Goal: Task Accomplishment & Management: Use online tool/utility

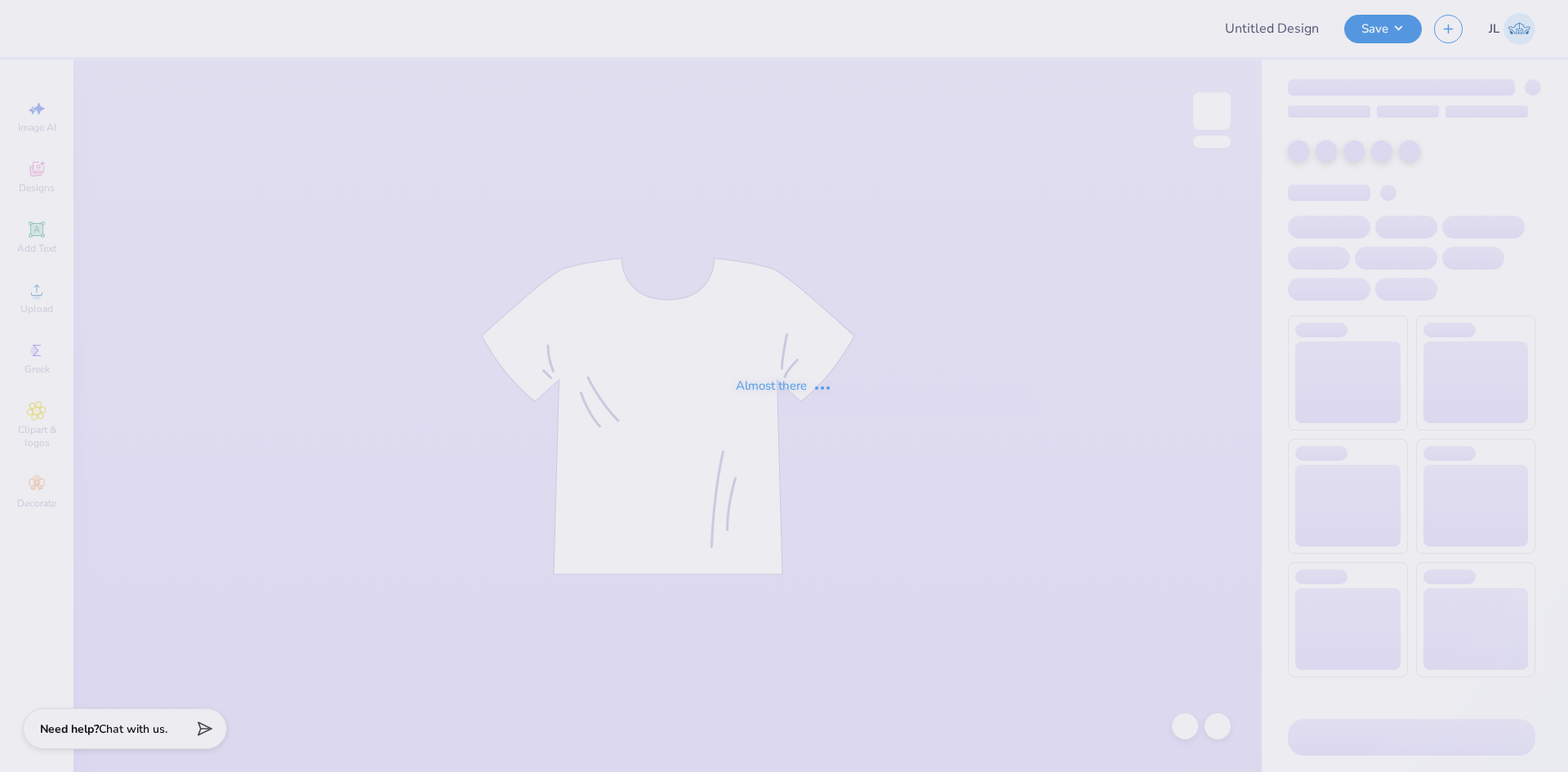
type input "[PERSON_NAME] : [GEOGRAPHIC_DATA]"
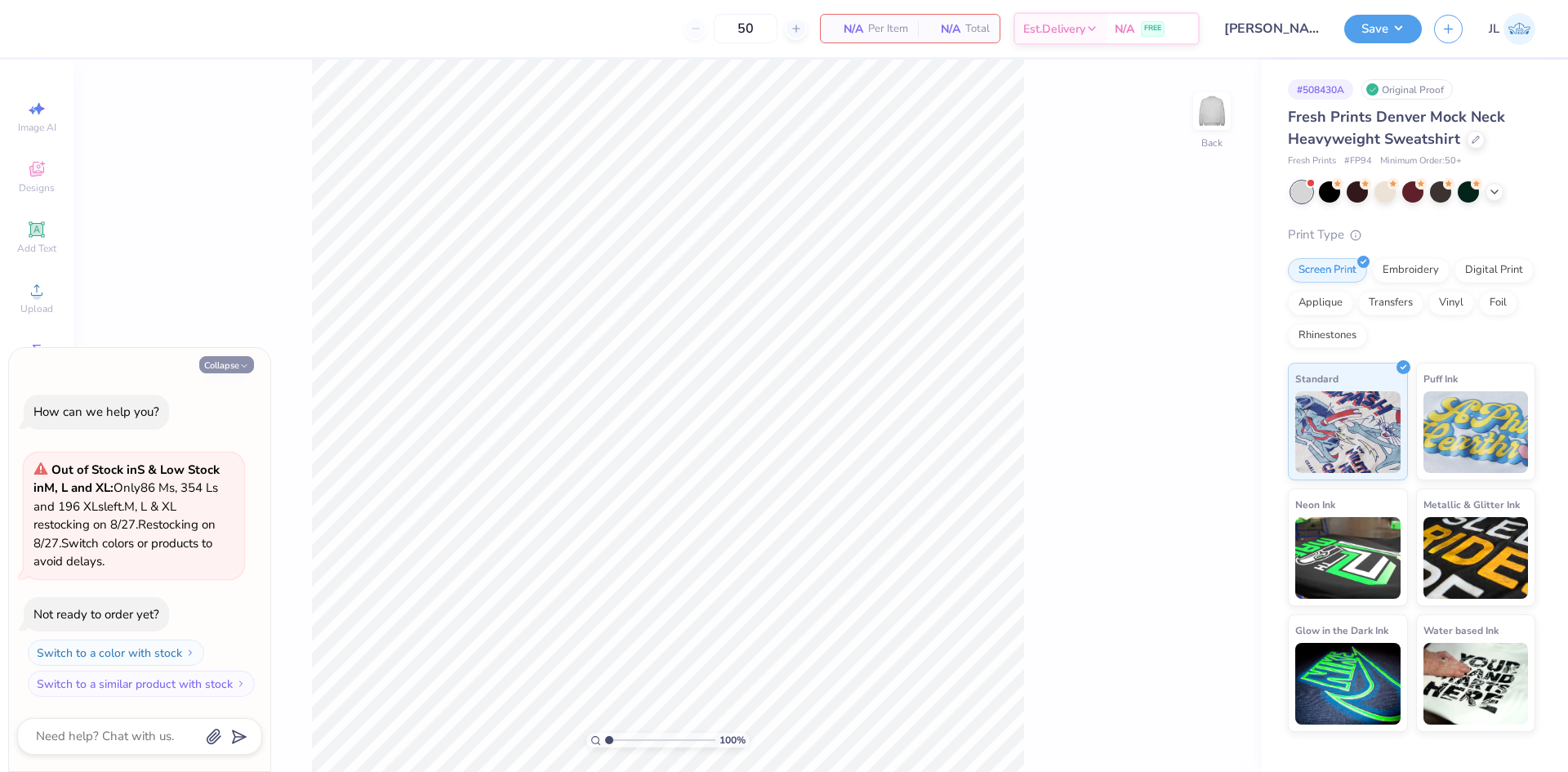
click at [222, 360] on button "Collapse" at bounding box center [226, 364] width 55 height 17
type textarea "x"
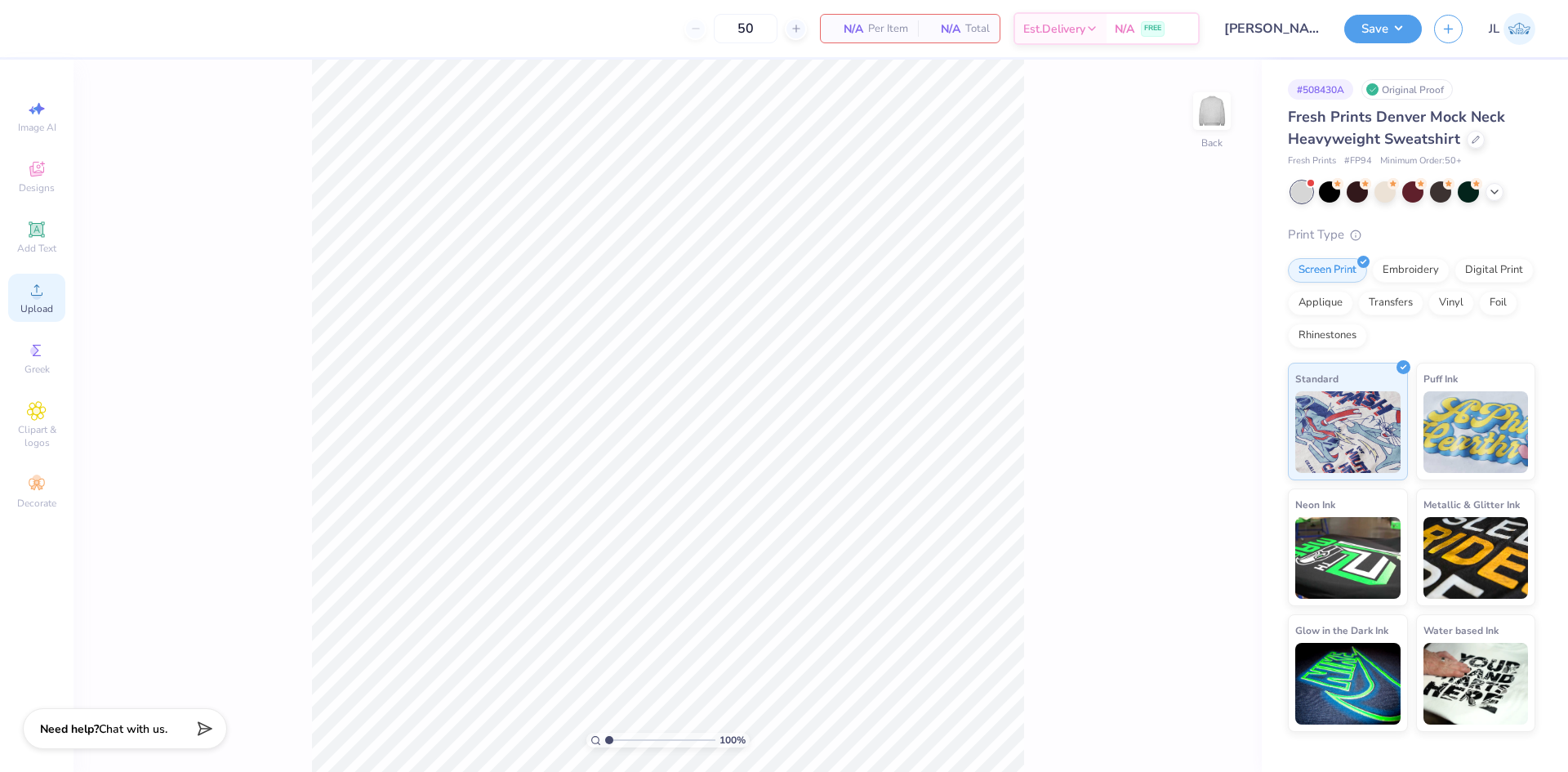
click at [39, 279] on div "Upload" at bounding box center [37, 297] width 57 height 48
click at [36, 295] on icon at bounding box center [37, 290] width 11 height 11
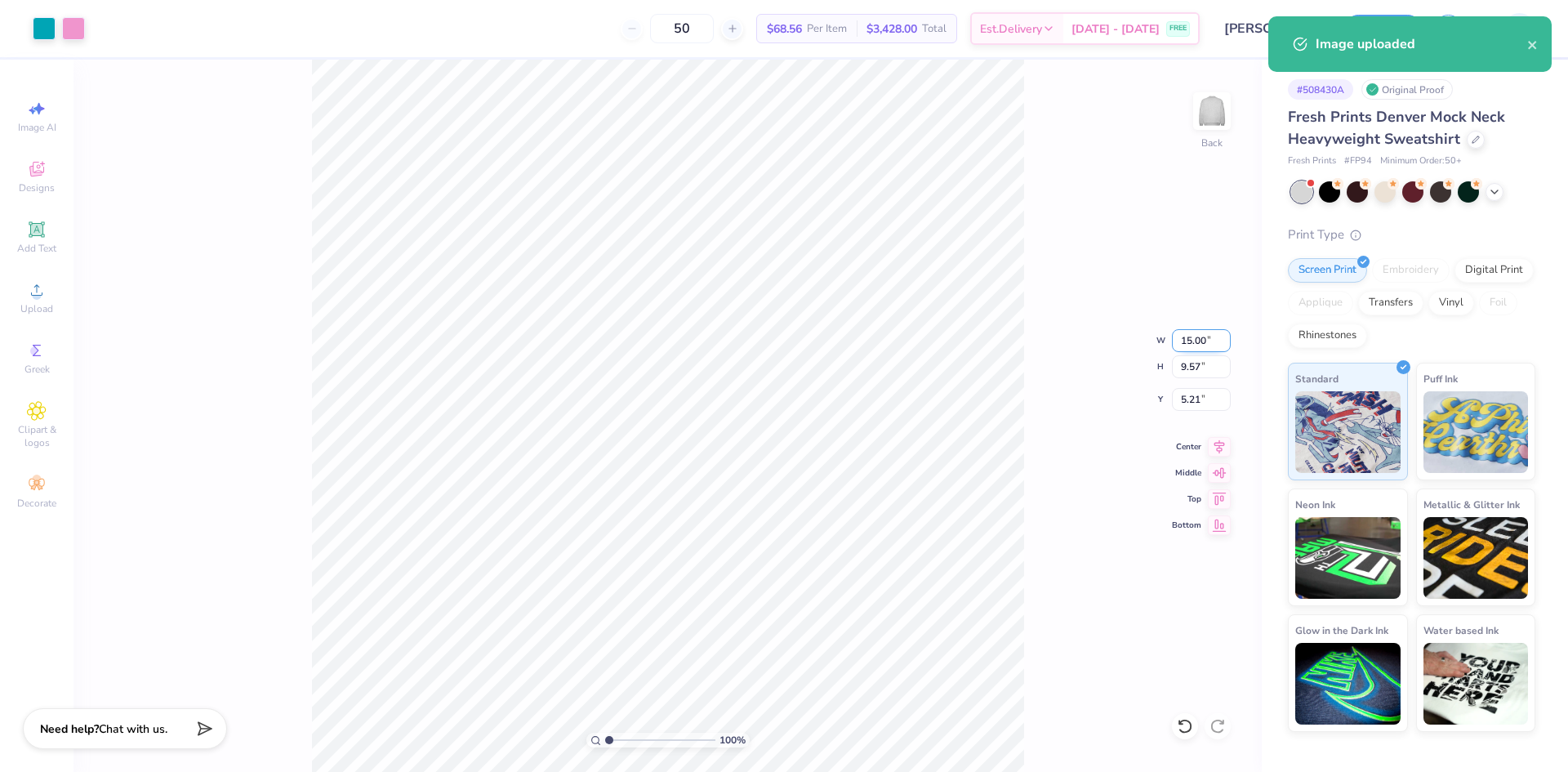
click at [1197, 348] on input "15.00" at bounding box center [1202, 341] width 59 height 23
click at [1197, 347] on input "15.00" at bounding box center [1202, 341] width 59 height 23
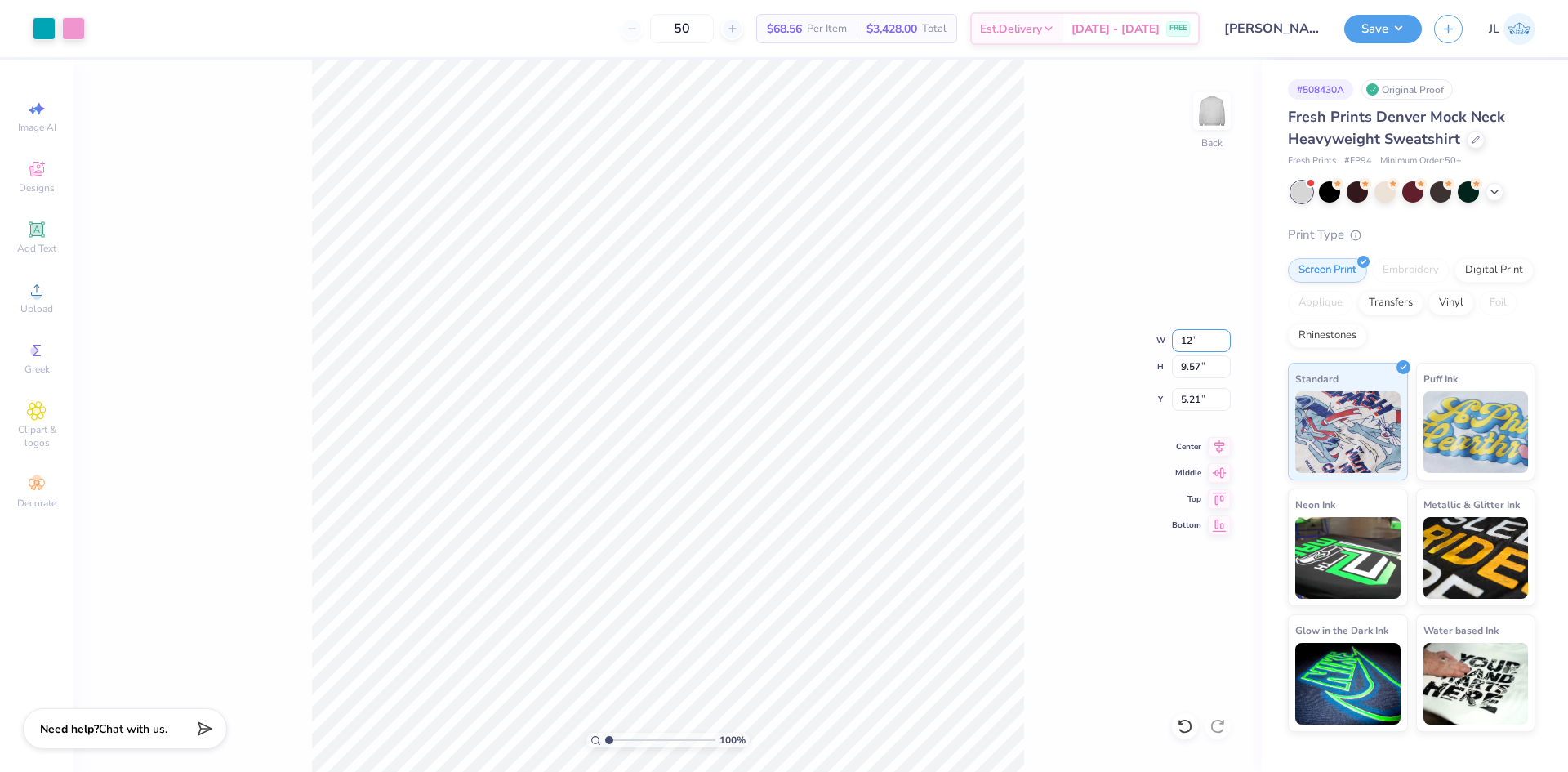
type input "12.00"
type input "7.66"
click at [1195, 402] on input "6.17" at bounding box center [1202, 399] width 59 height 23
type input "3.00"
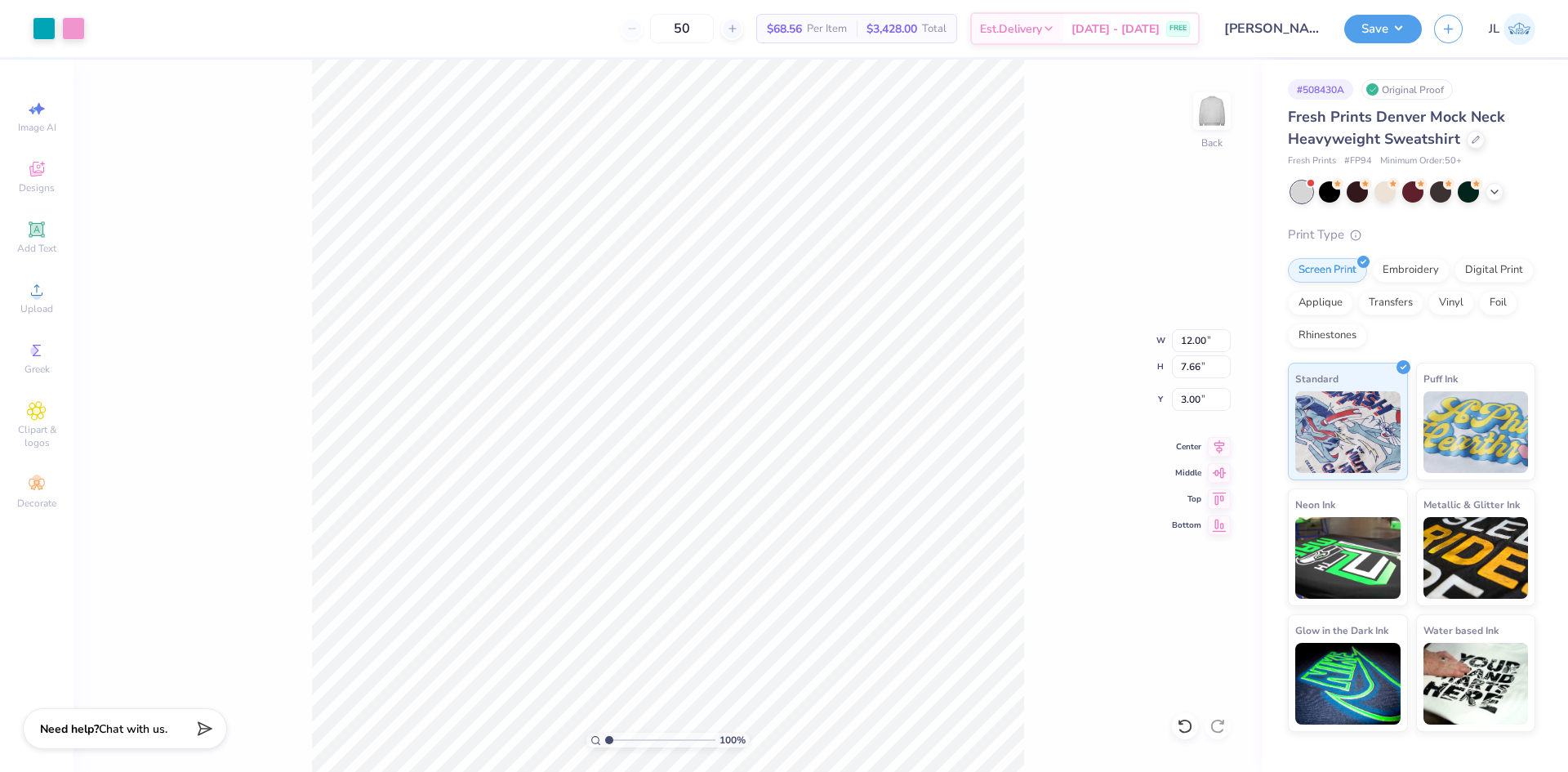
click at [1075, 407] on div "100 % Back W 12.00 12.00 " H 7.66 7.66 " Y 3.00 3.00 " Center Middle Top Bottom" at bounding box center [668, 416] width 1188 height 712
click at [1222, 475] on icon at bounding box center [1220, 470] width 14 height 11
click at [1218, 448] on icon at bounding box center [1220, 443] width 11 height 14
click at [1191, 399] on input "6.17" at bounding box center [1202, 399] width 59 height 23
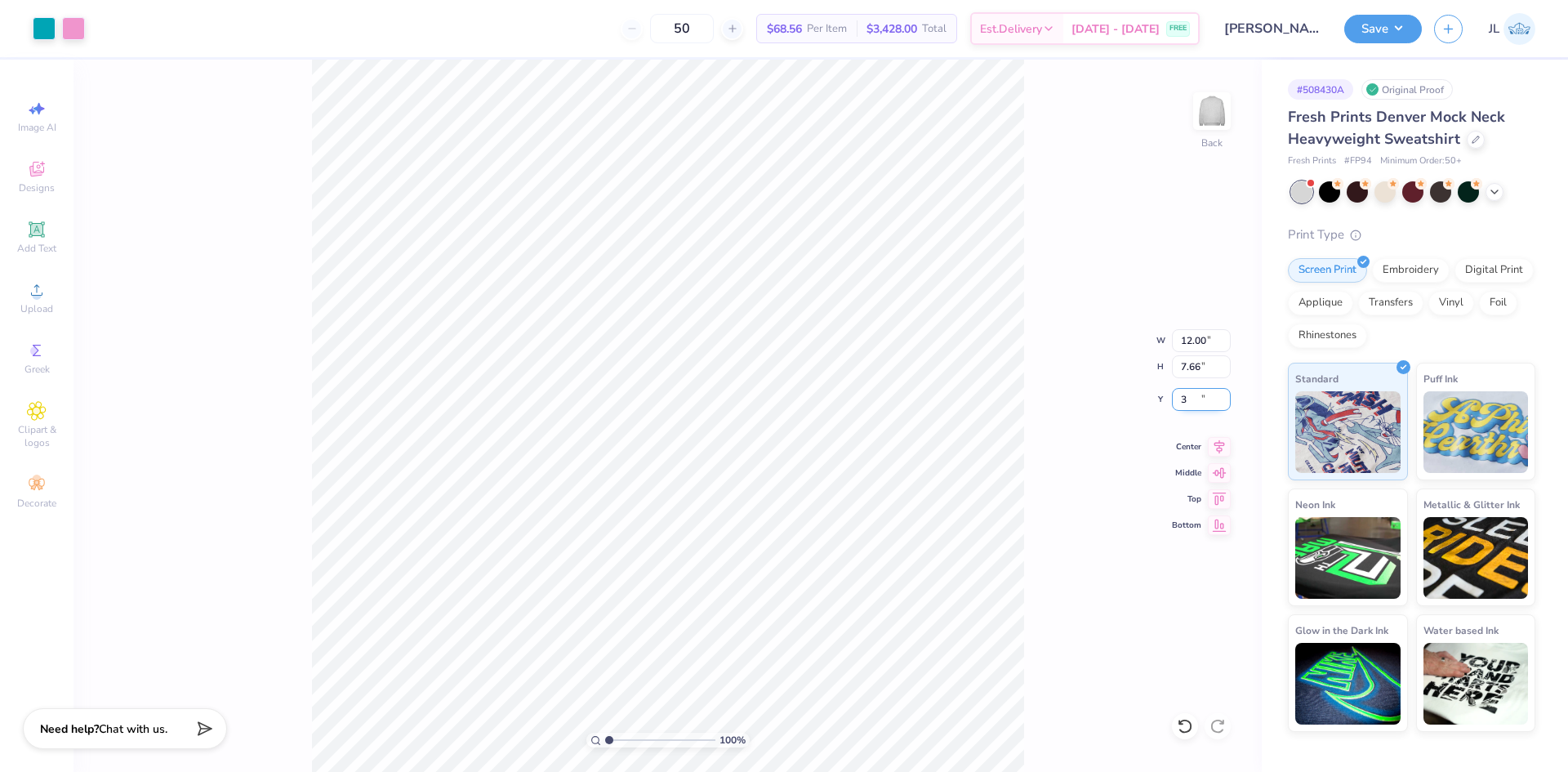
type input "3.00"
click at [1115, 406] on div "100 % Back W 12.00 12.00 " H 7.66 7.66 " Y 3.00 3.00 " Center Middle Top Bottom" at bounding box center [668, 416] width 1188 height 712
click at [592, 32] on div "50 $68.56 Per Item $3,428.00 Total Est. Delivery [DATE] - [DATE] FREE" at bounding box center [648, 29] width 1102 height 57
